Goal: Task Accomplishment & Management: Manage account settings

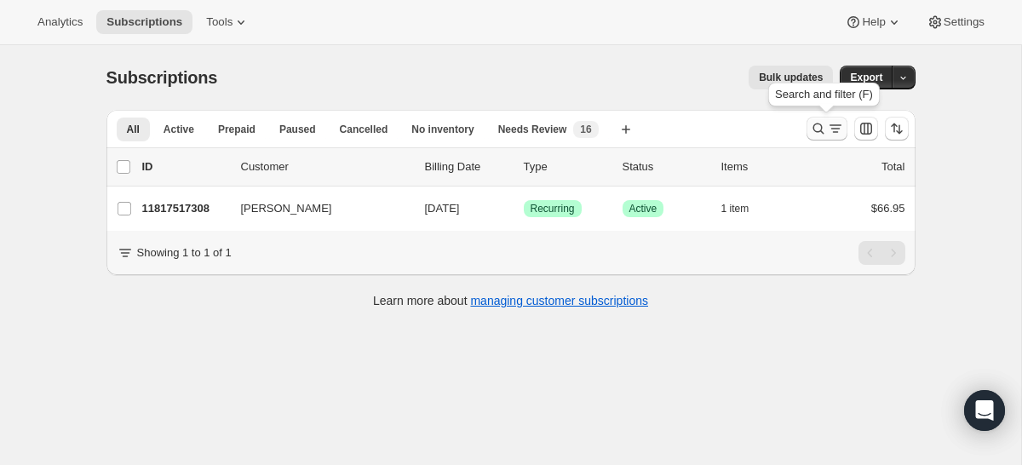
click at [827, 126] on icon "Search and filter results" at bounding box center [835, 128] width 17 height 17
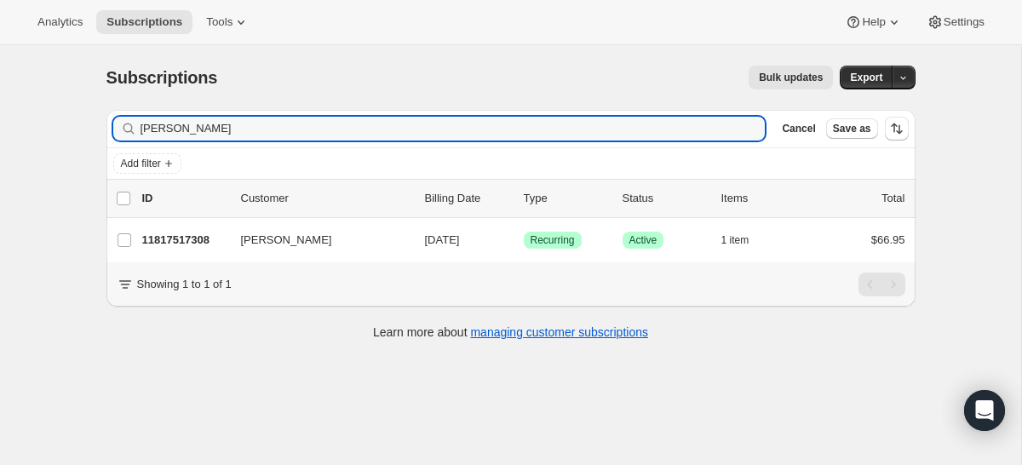
drag, startPoint x: 341, startPoint y: 133, endPoint x: 123, endPoint y: 103, distance: 219.1
click at [134, 103] on div "Subscriptions. This page is ready Subscriptions Bulk updates More actions Bulk …" at bounding box center [511, 201] width 850 height 312
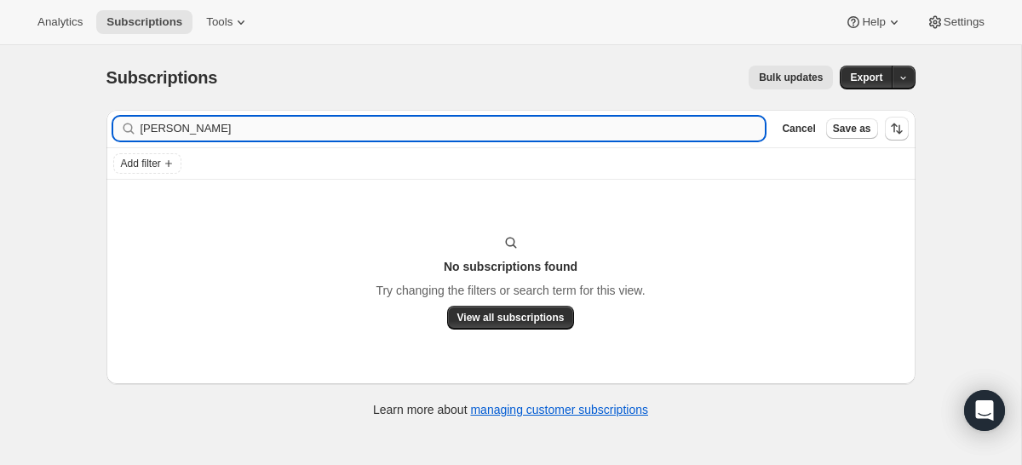
click at [169, 124] on input "[PERSON_NAME]" at bounding box center [452, 129] width 625 height 24
type input "[PERSON_NAME]"
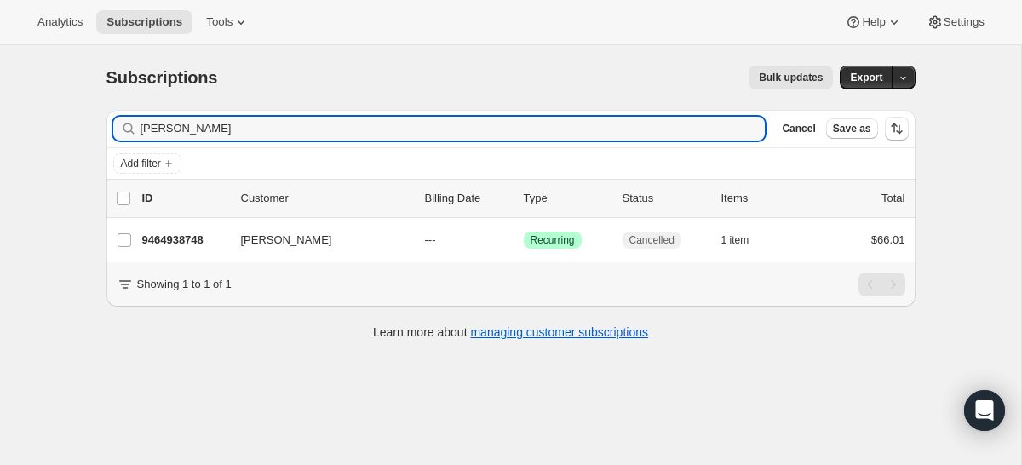
drag, startPoint x: 238, startPoint y: 129, endPoint x: 109, endPoint y: 124, distance: 128.6
click at [111, 124] on div "Filter subscribers [PERSON_NAME] Clear Cancel Save as" at bounding box center [510, 128] width 809 height 37
